Goal: Task Accomplishment & Management: Manage account settings

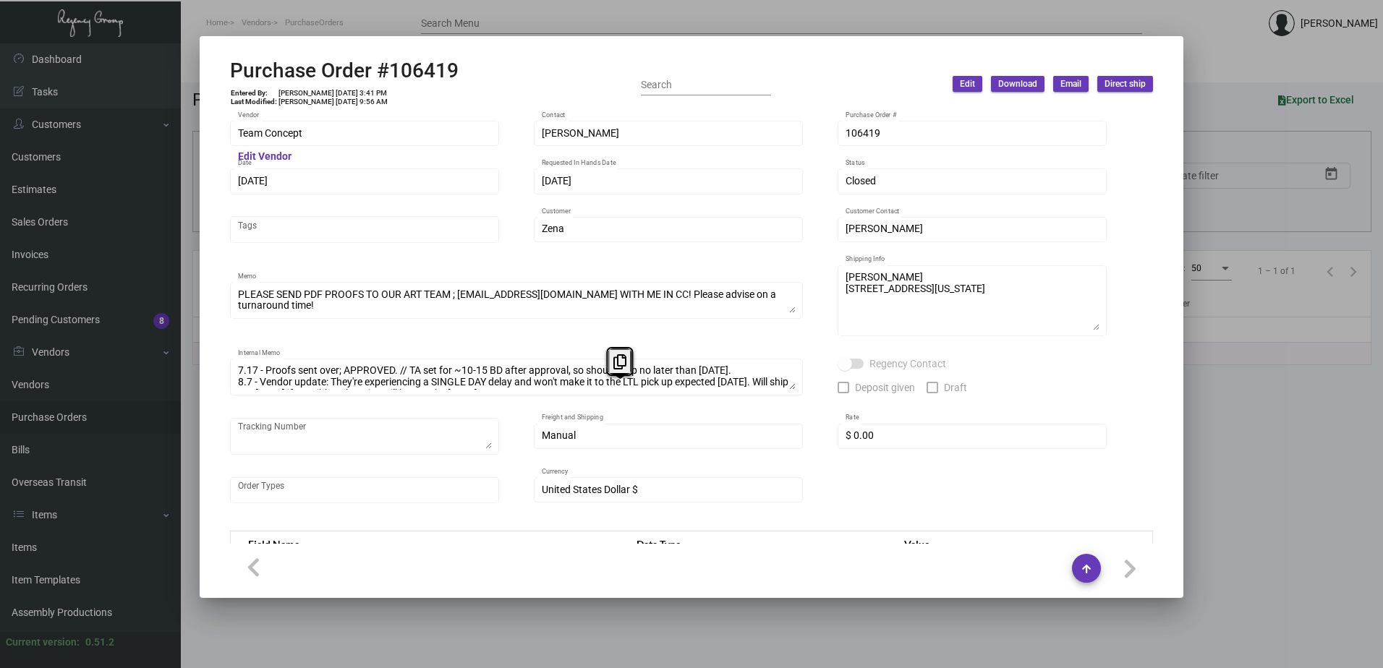
scroll to position [663, 0]
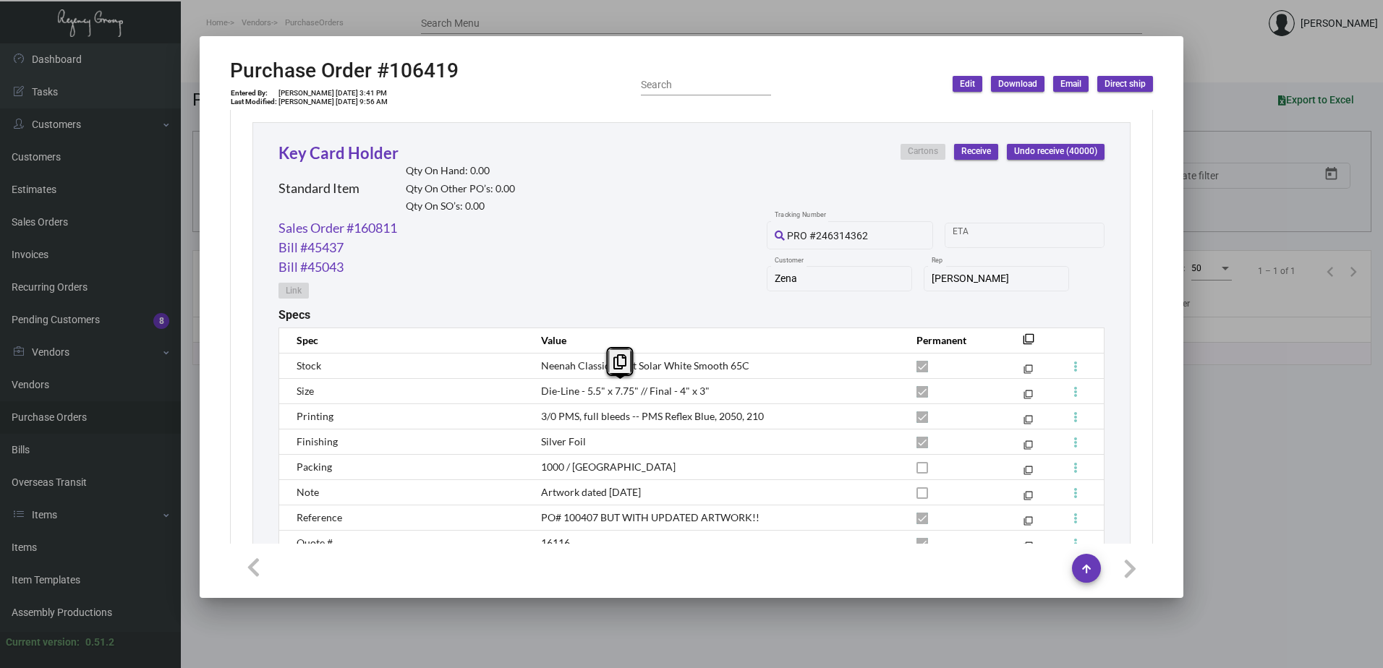
click at [592, 218] on div "Sales Order #160811 Bill #45437 Bill #45043 Link PRO #246314362 Tracking Number…" at bounding box center [691, 263] width 826 height 90
click at [688, 22] on div at bounding box center [691, 334] width 1383 height 668
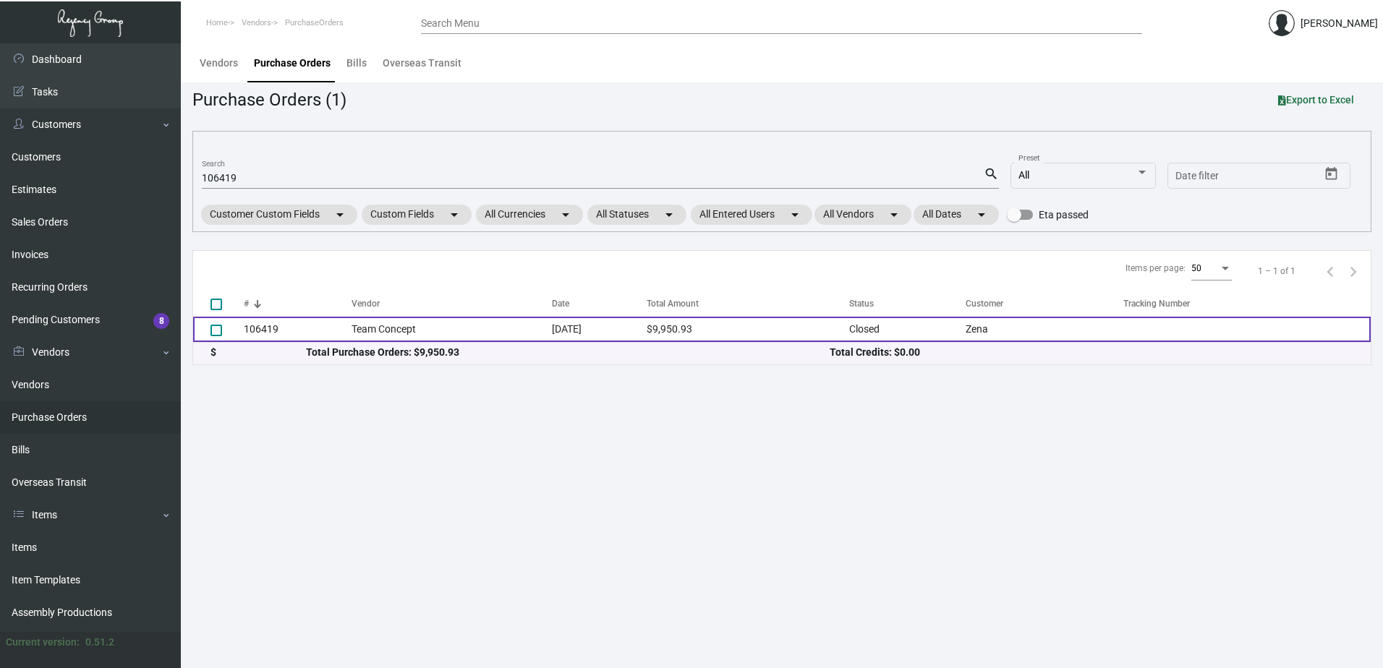
click at [502, 332] on td "Team Concept" at bounding box center [451, 329] width 200 height 25
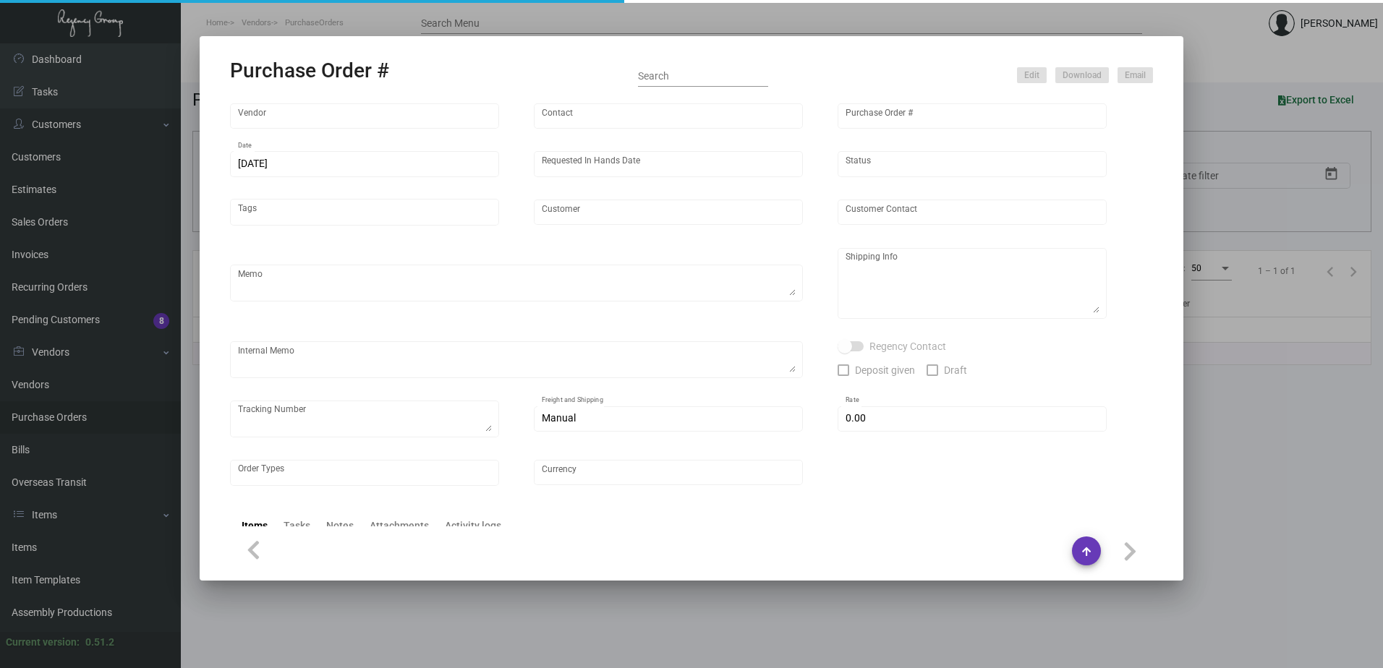
type input "Team Concept"
type input "[PERSON_NAME]"
type input "106419"
type input "[DATE]"
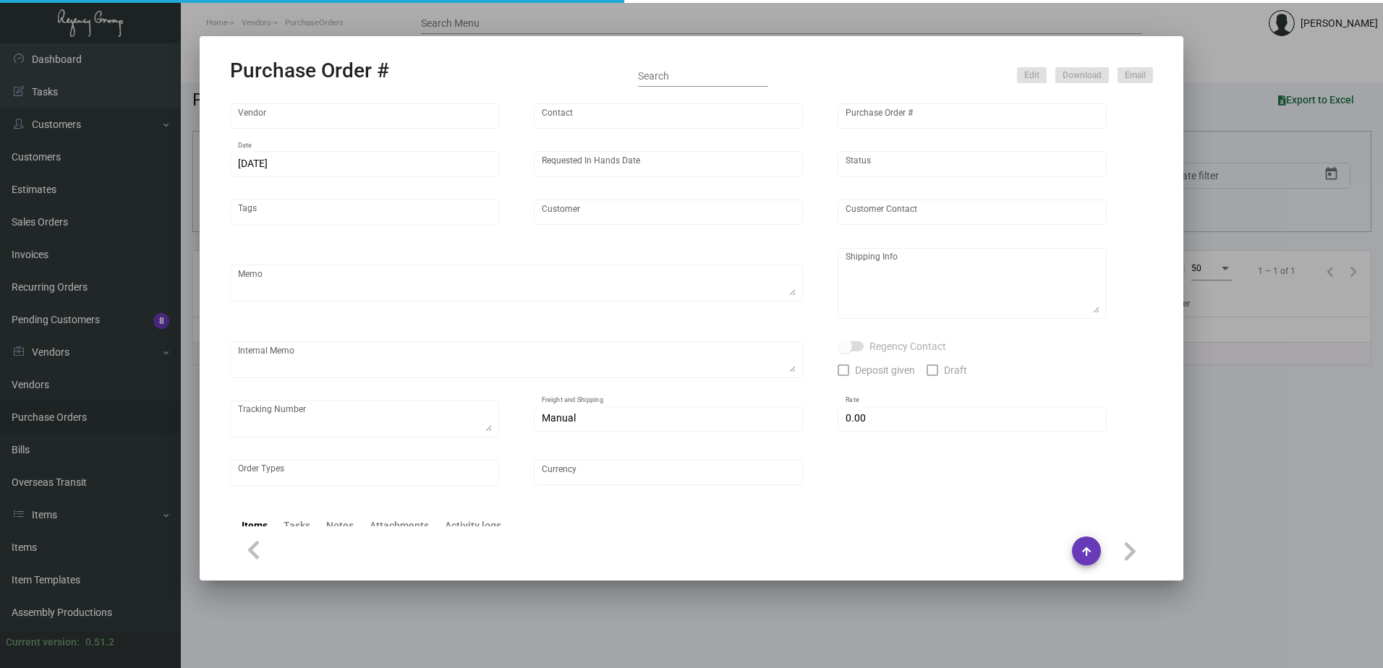
type input "Zena"
type input "[PERSON_NAME]"
type textarea "PLEASE SEND PDF PROOFS TO OUR ART TEAM ; [EMAIL_ADDRESS][DOMAIN_NAME] WITH ME I…"
type textarea "[PERSON_NAME] [STREET_ADDRESS][US_STATE]"
type textarea "7.17 - Proofs sent over; APPROVED. // TA set for ~10-15 BD after approval, so s…"
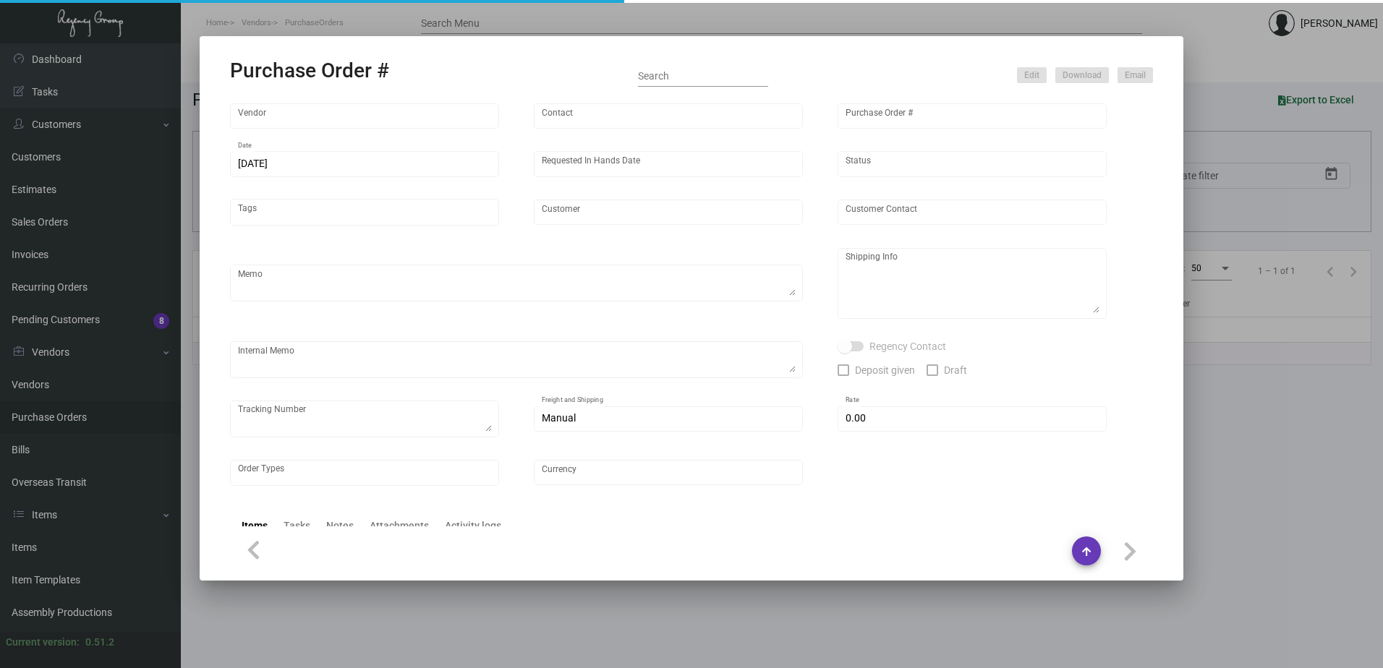
type input "$ 0.00"
type input "United States Dollar $"
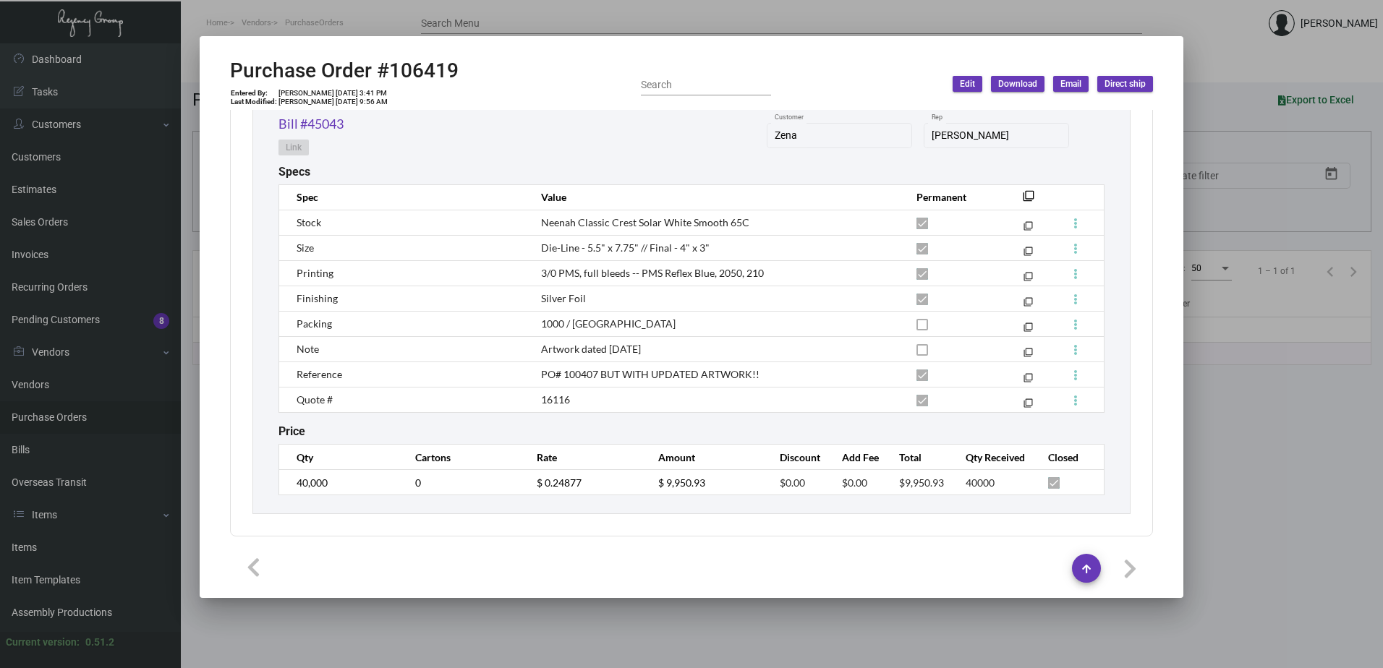
scroll to position [807, 0]
